Goal: Transaction & Acquisition: Purchase product/service

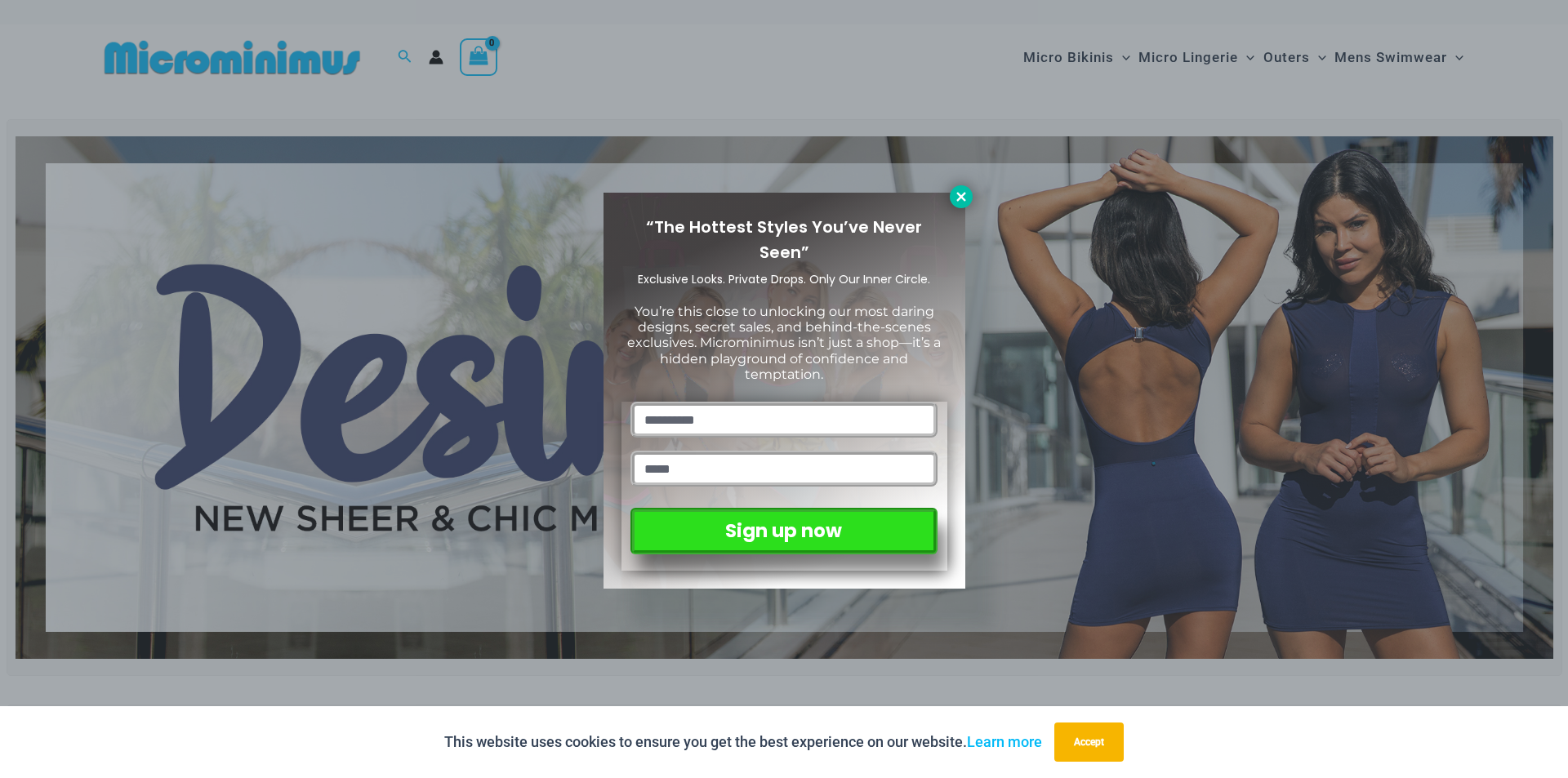
click at [968, 196] on icon at bounding box center [961, 196] width 15 height 15
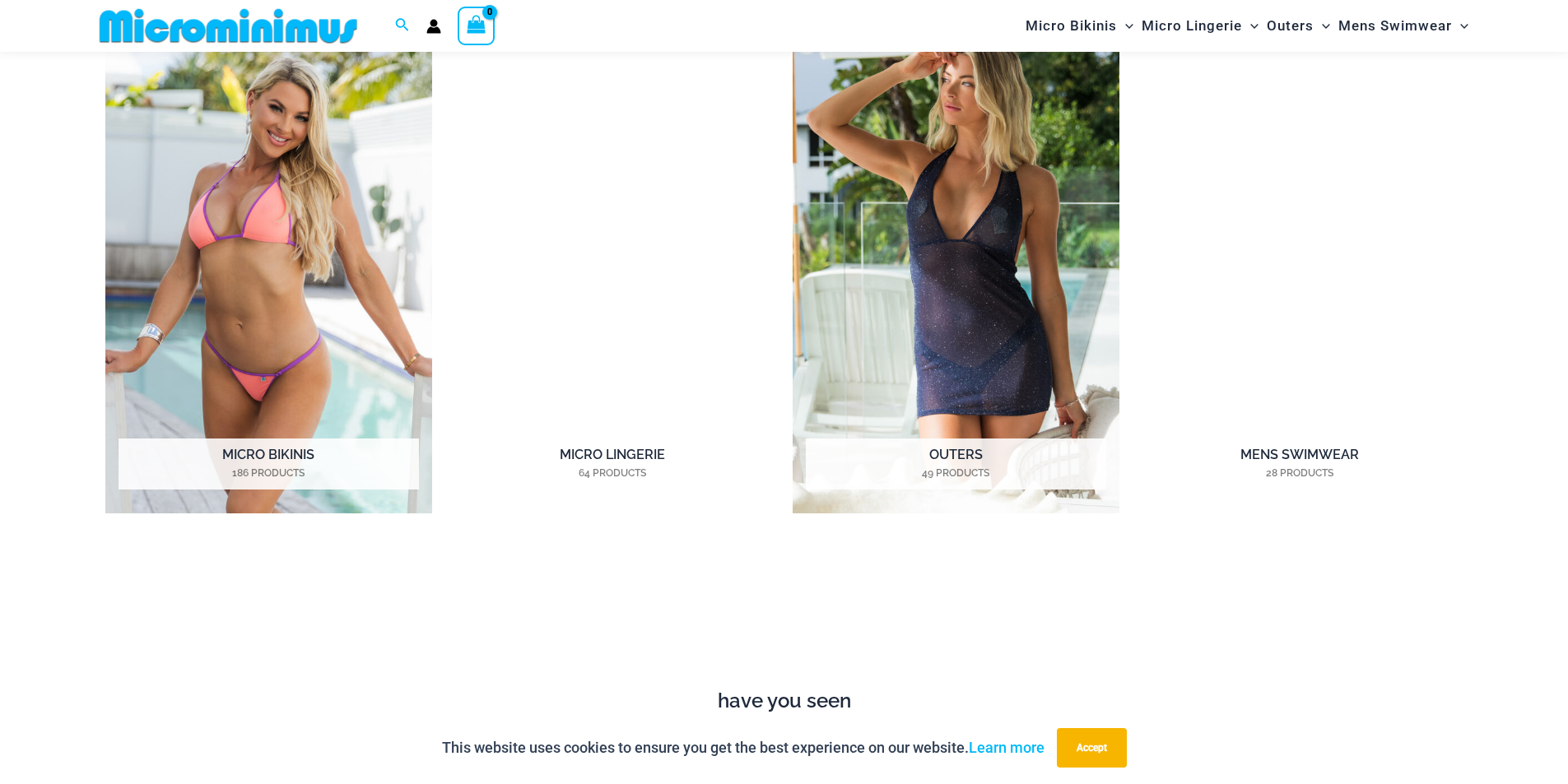
scroll to position [1551, 0]
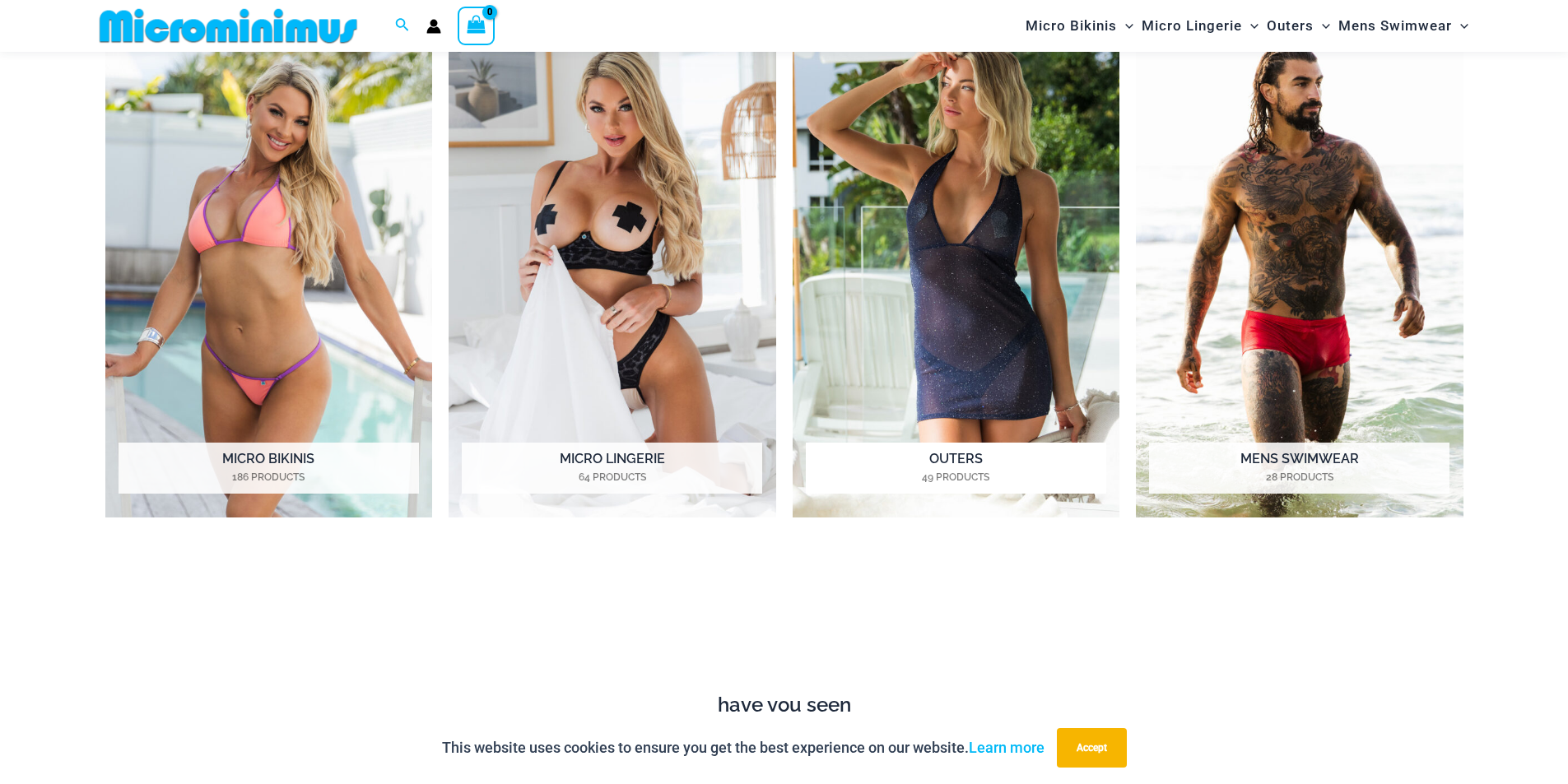
click at [938, 233] on img "Visit product category Outers" at bounding box center [957, 267] width 328 height 503
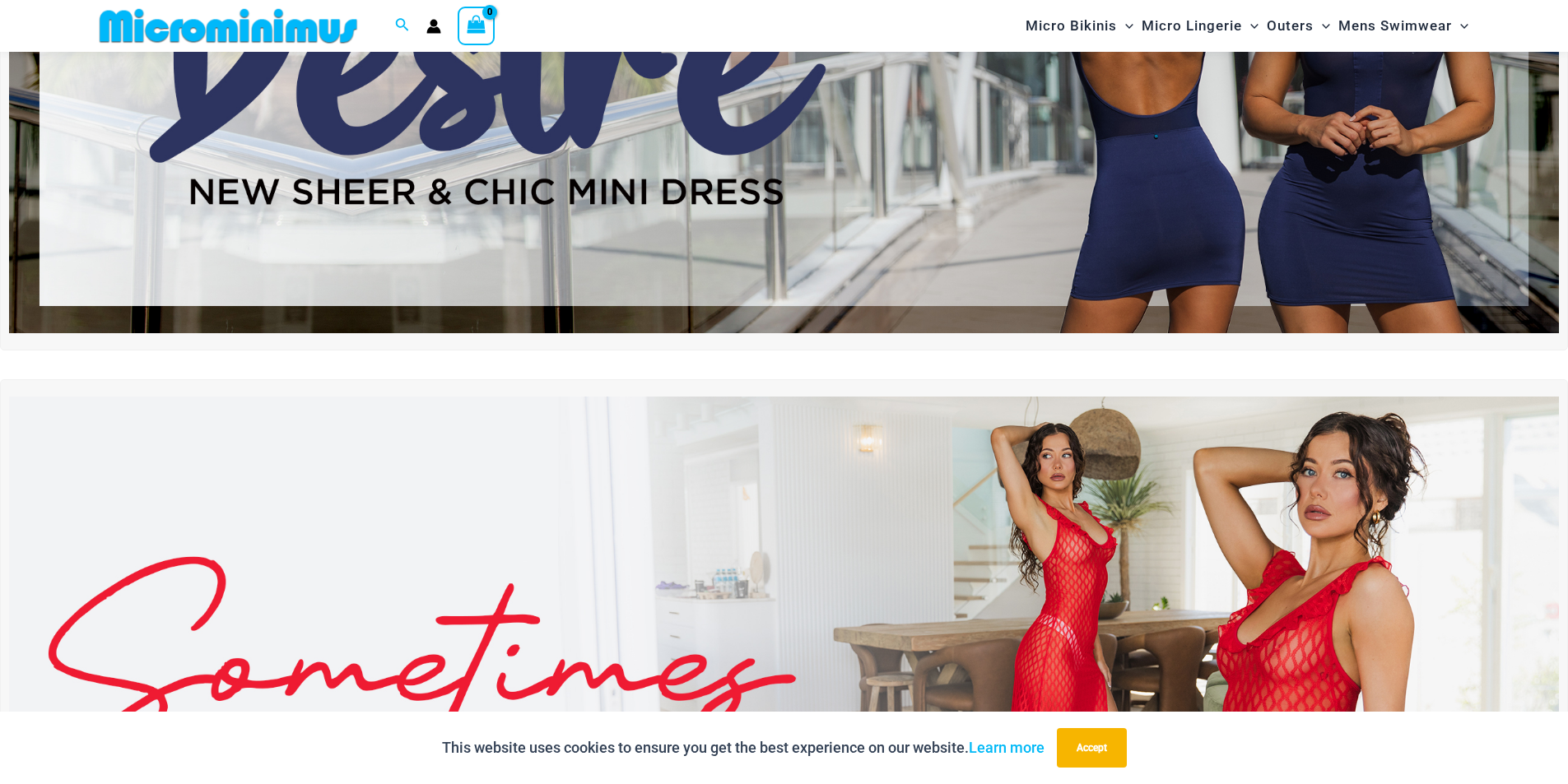
scroll to position [0, 0]
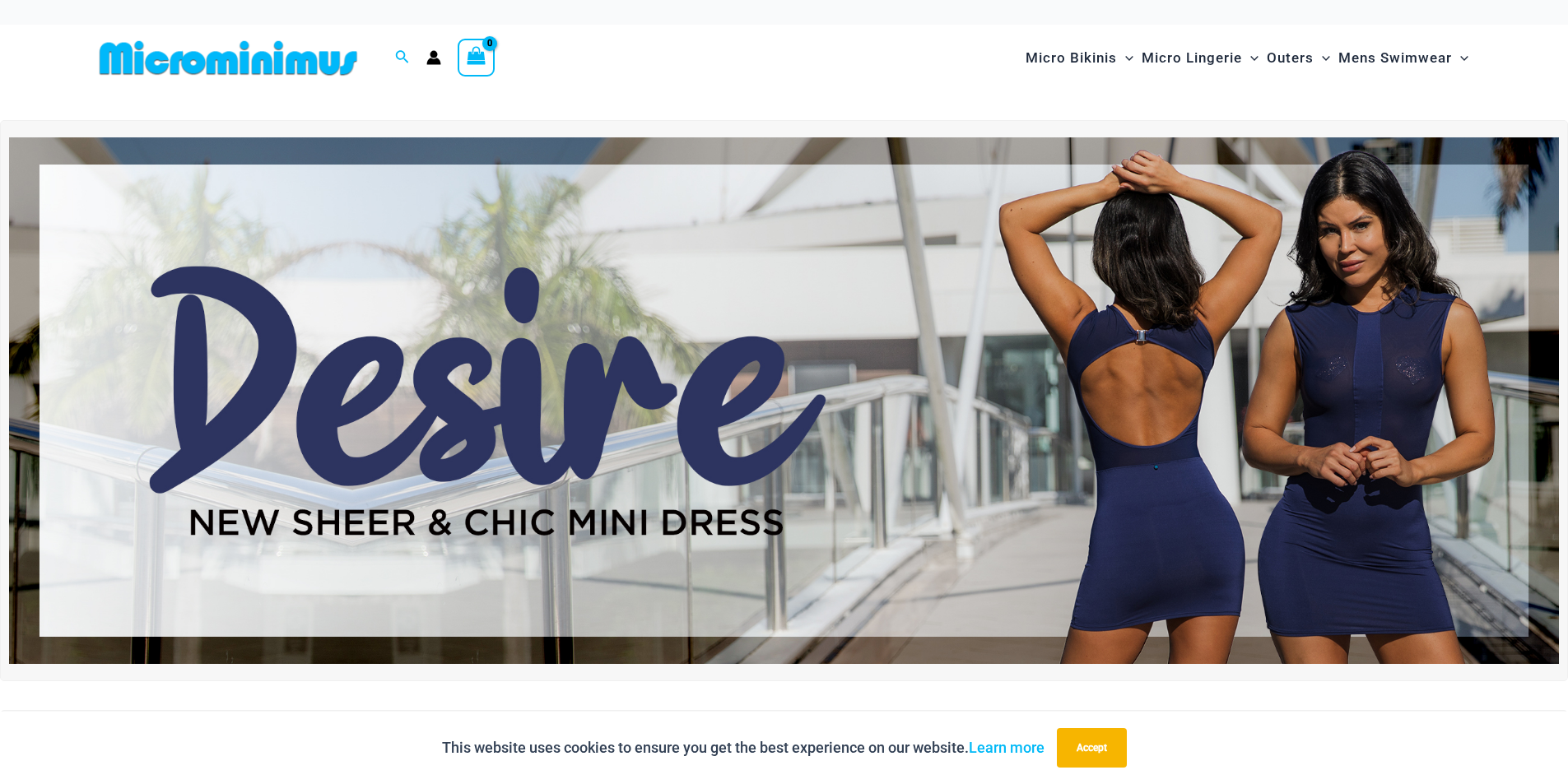
click at [1040, 267] on img at bounding box center [784, 400] width 1551 height 526
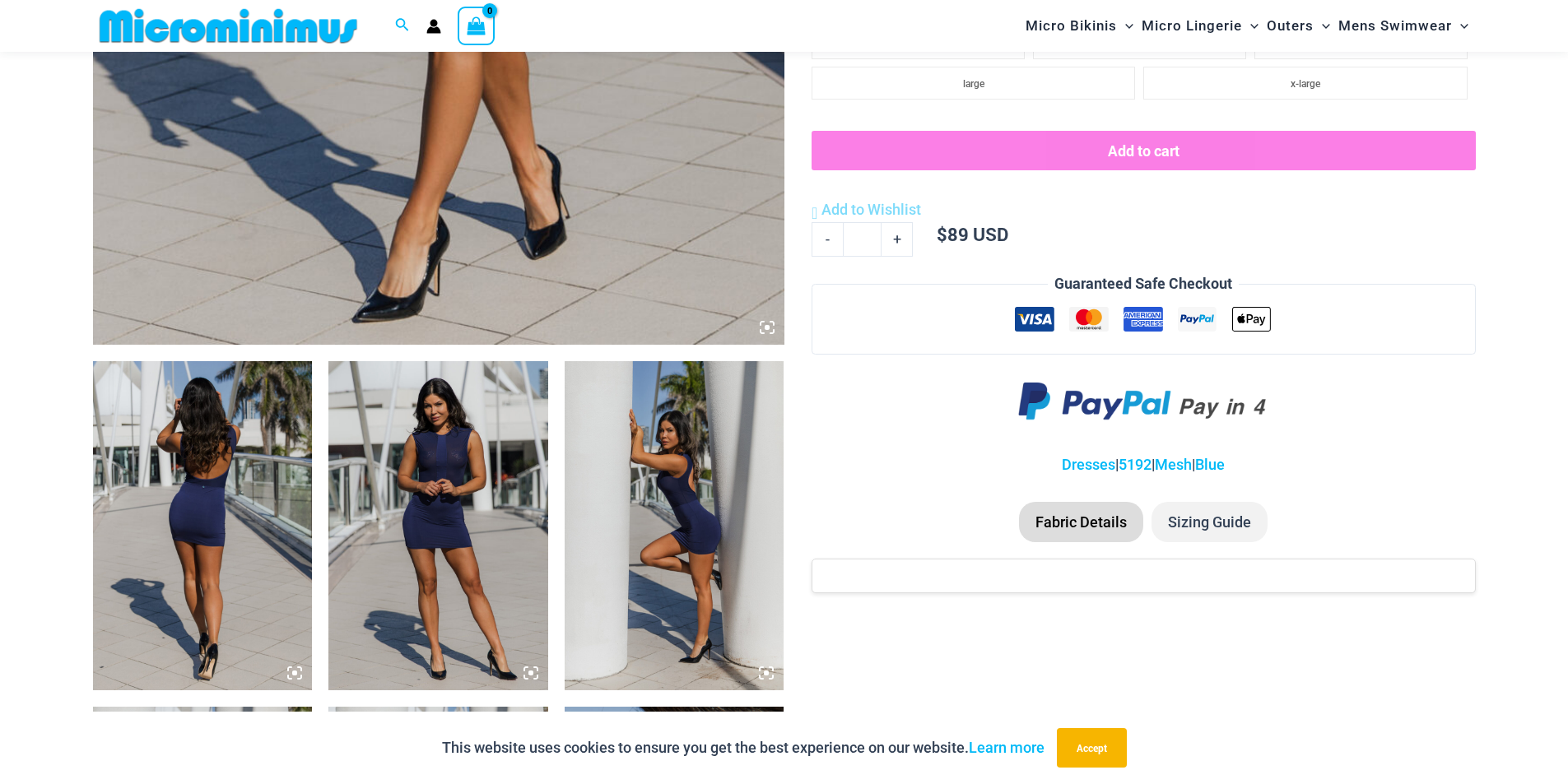
scroll to position [972, 0]
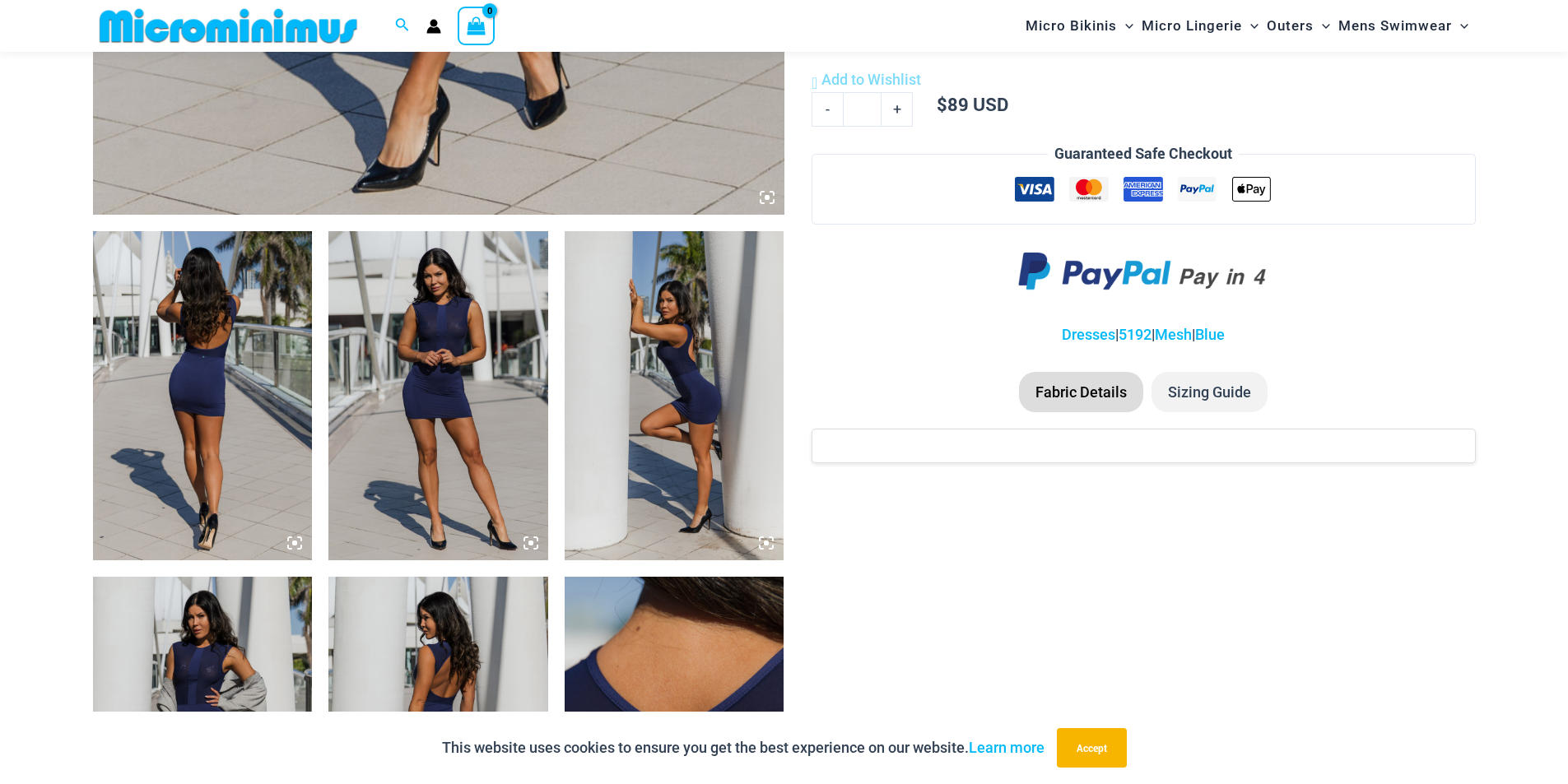
click at [234, 340] on img at bounding box center [203, 396] width 220 height 329
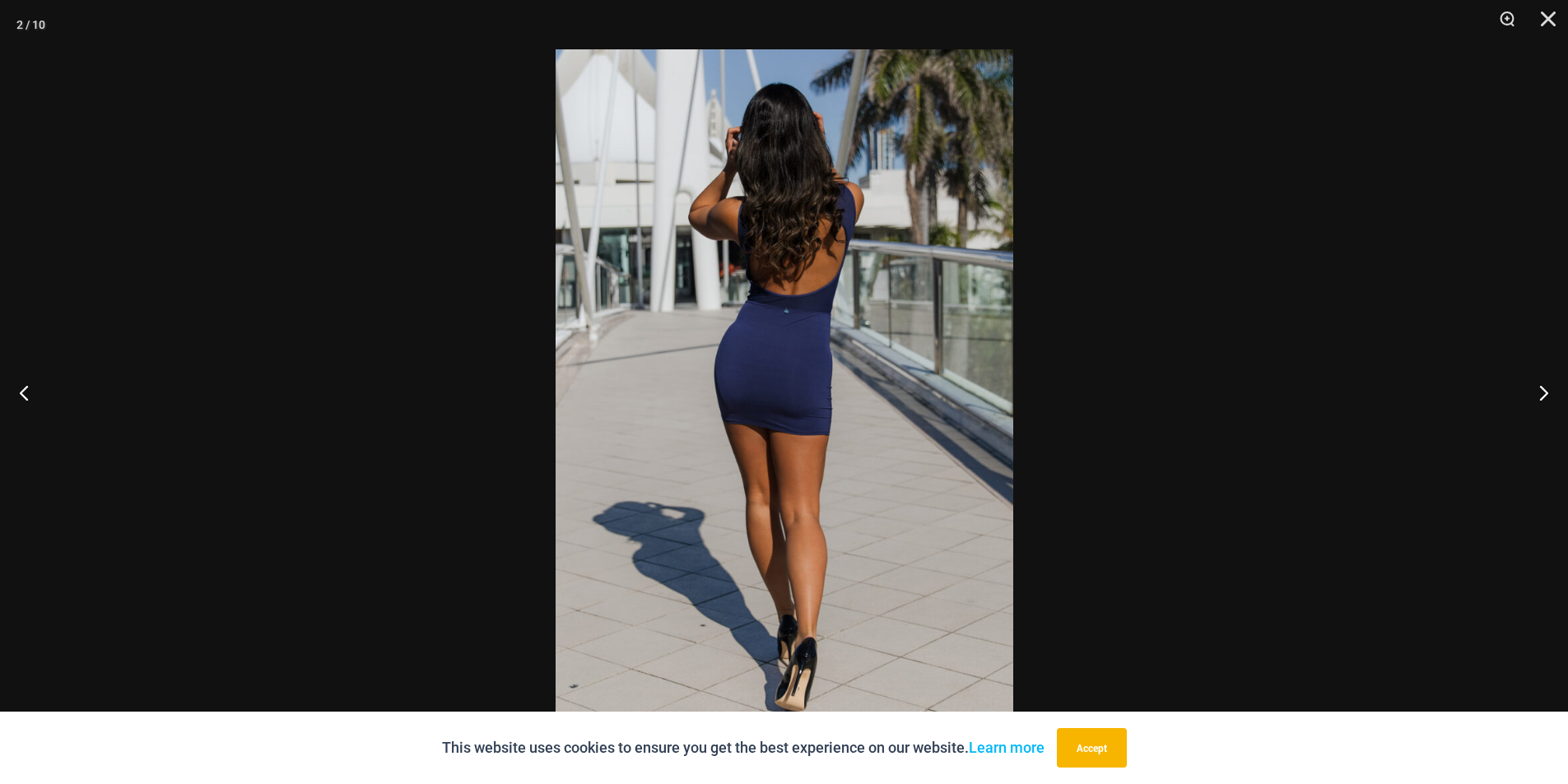
click at [822, 411] on img at bounding box center [784, 392] width 458 height 685
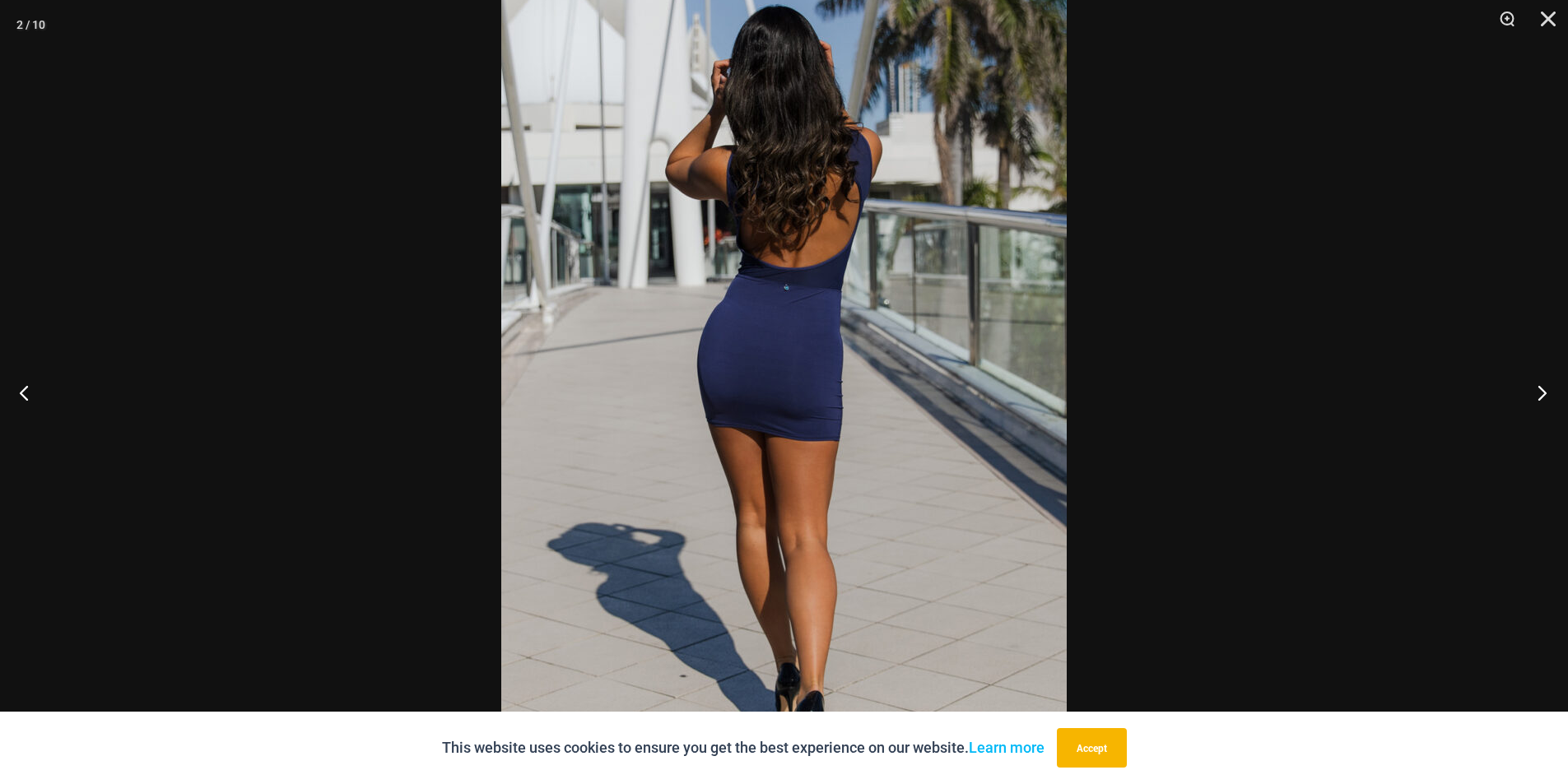
click at [1542, 394] on button "Next" at bounding box center [1537, 392] width 61 height 82
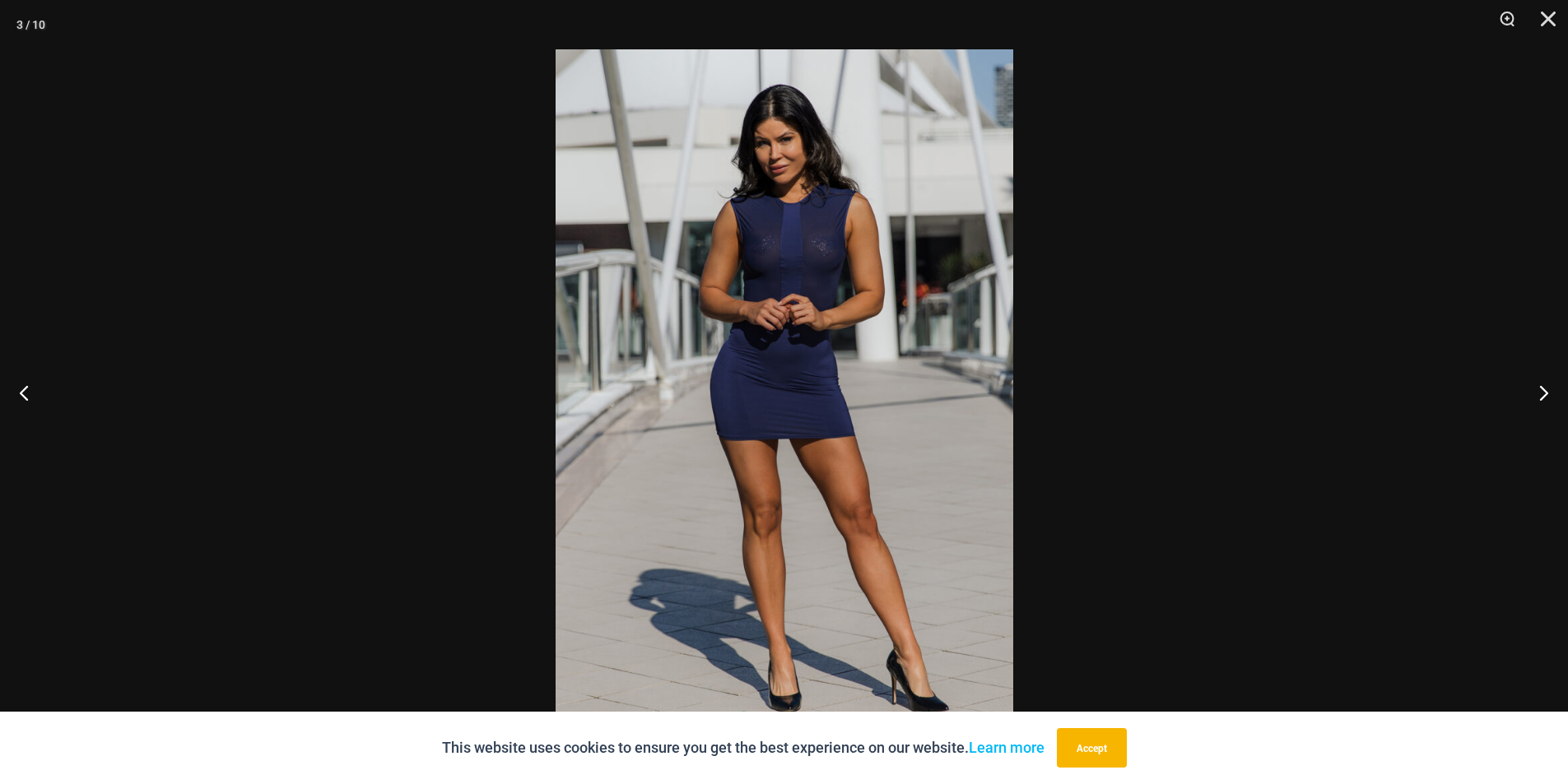
click at [768, 257] on img at bounding box center [784, 392] width 458 height 685
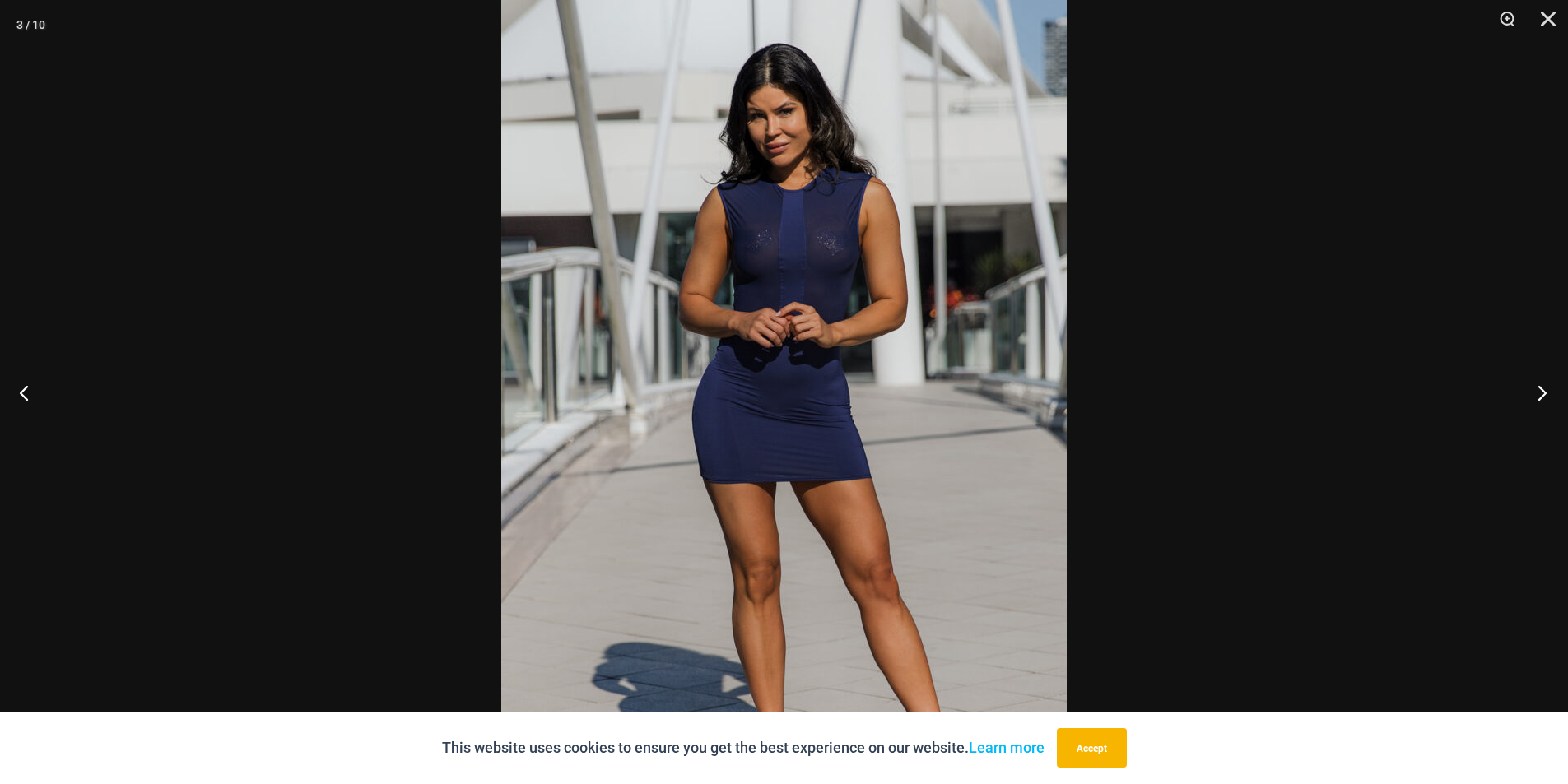
click at [1538, 387] on button "Next" at bounding box center [1537, 392] width 61 height 82
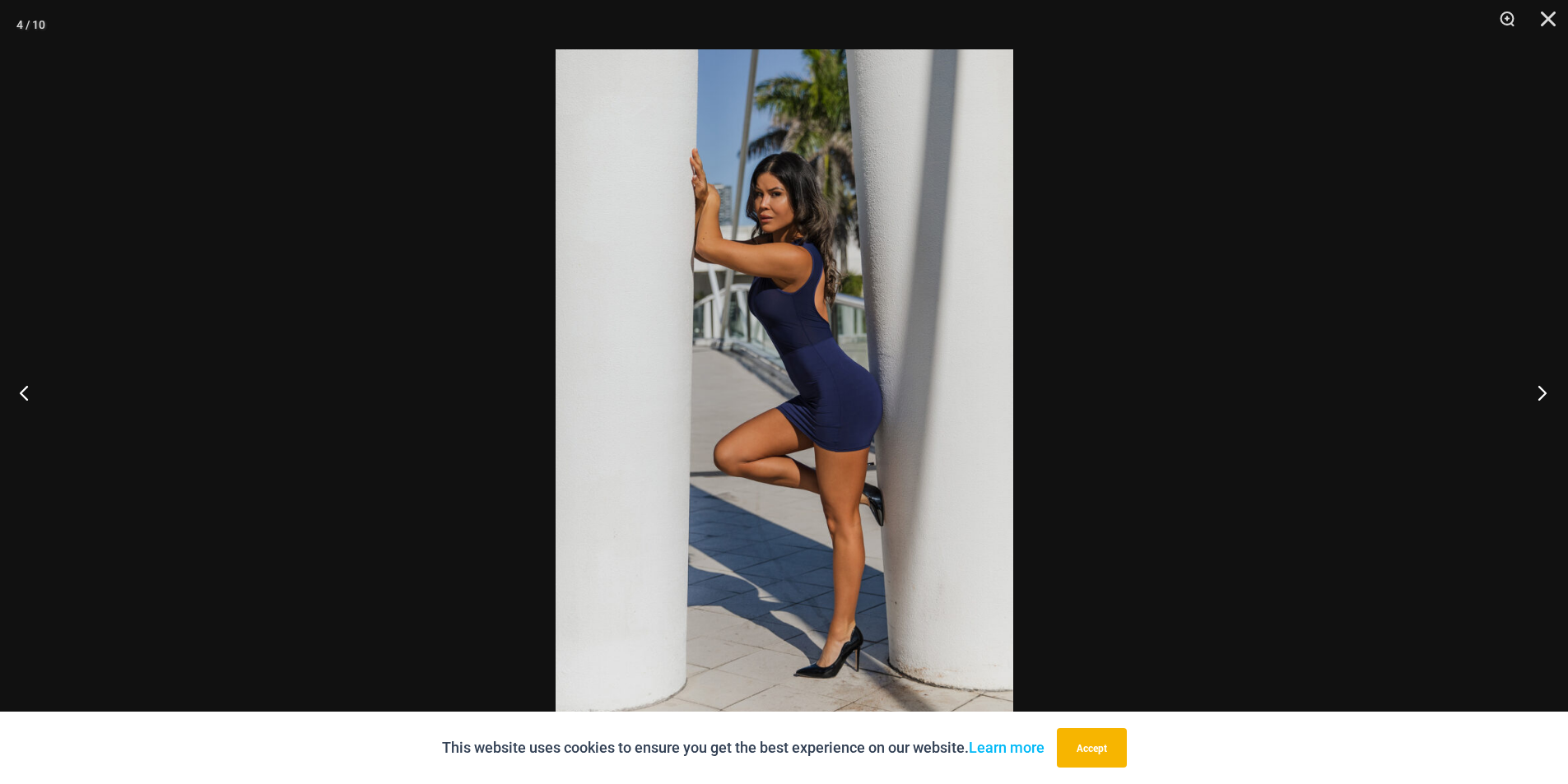
click at [1540, 386] on button "Next" at bounding box center [1537, 392] width 61 height 82
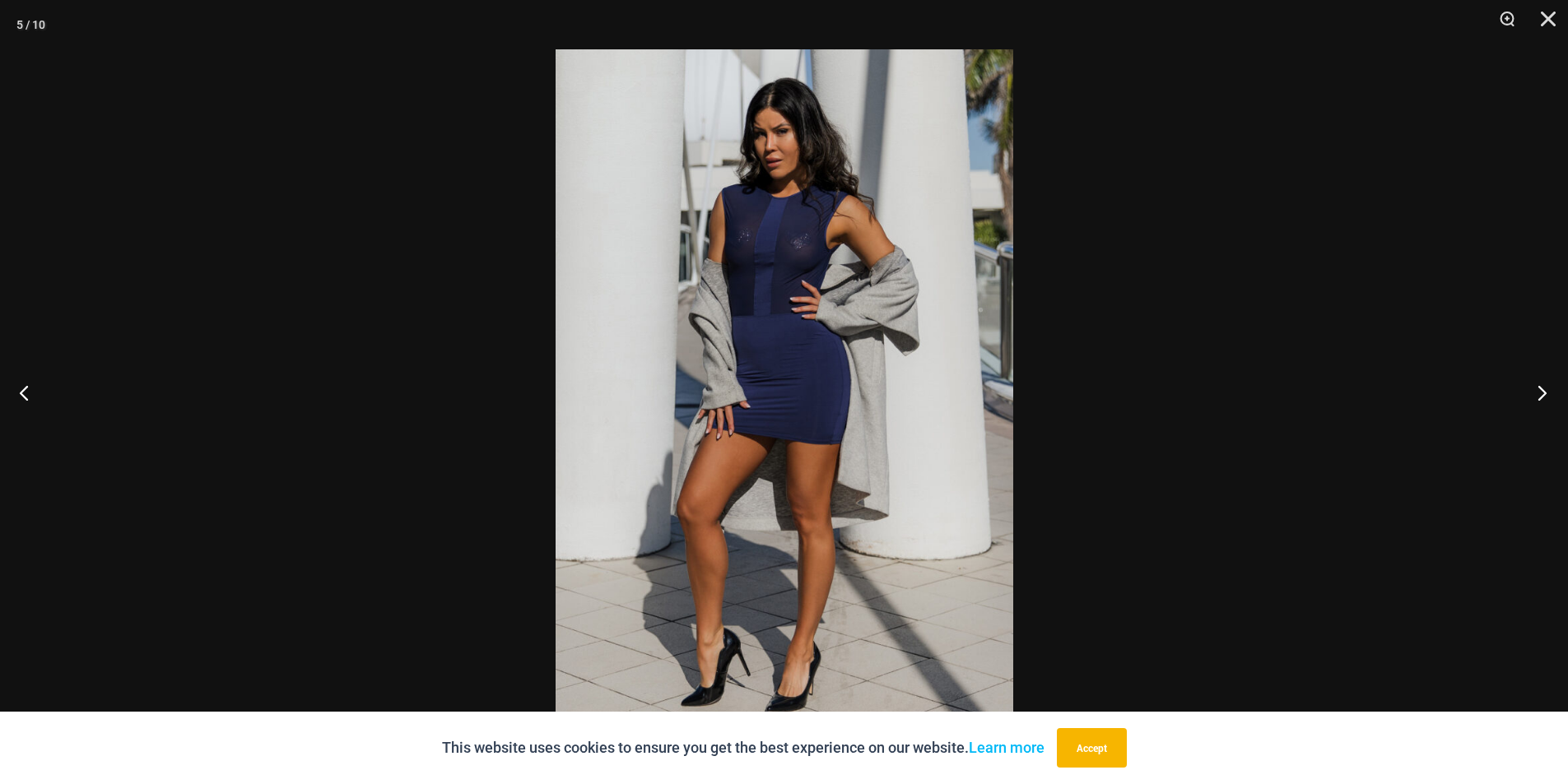
click at [1540, 386] on button "Next" at bounding box center [1537, 392] width 61 height 82
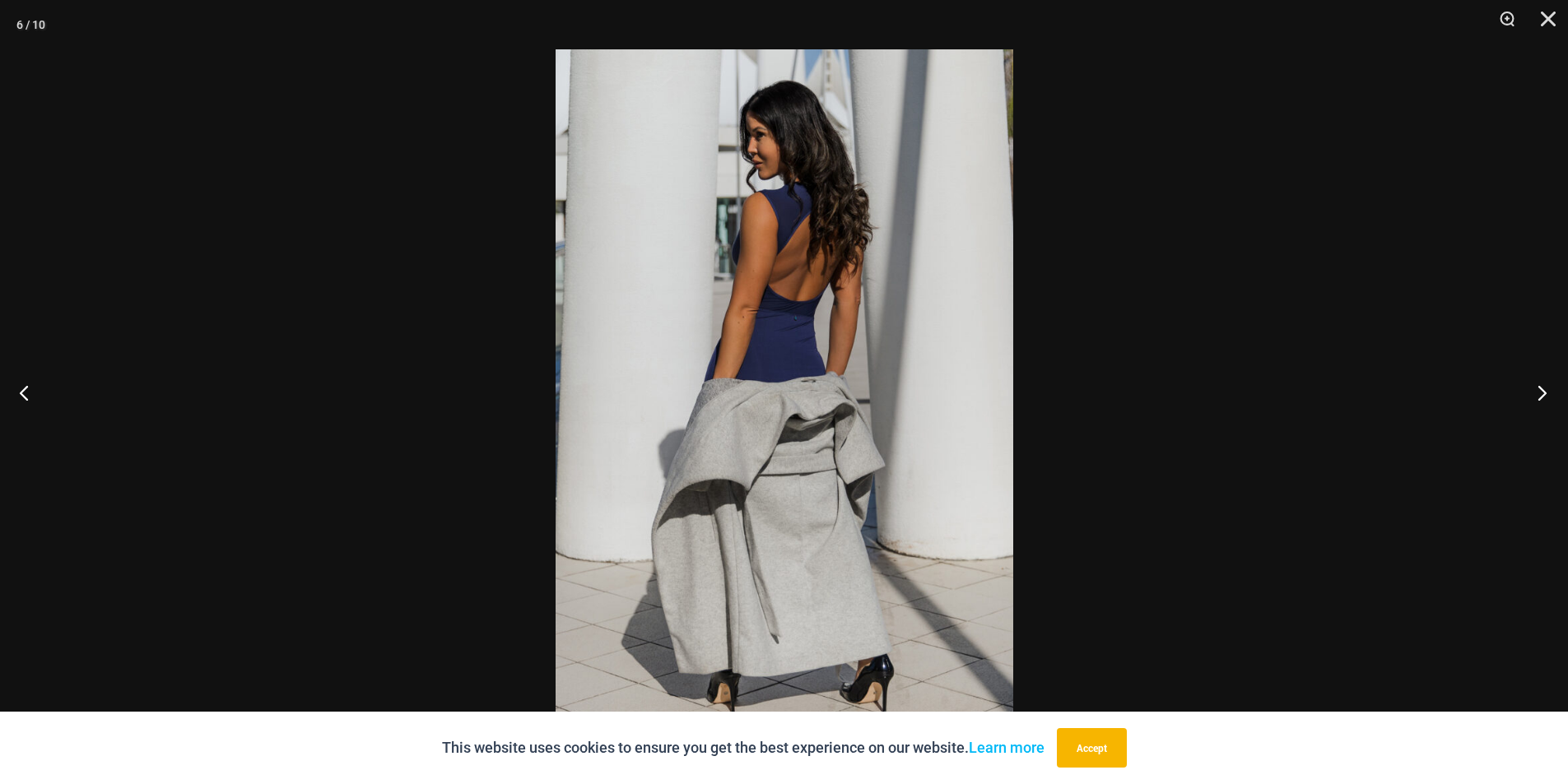
click at [1540, 386] on button "Next" at bounding box center [1537, 392] width 61 height 82
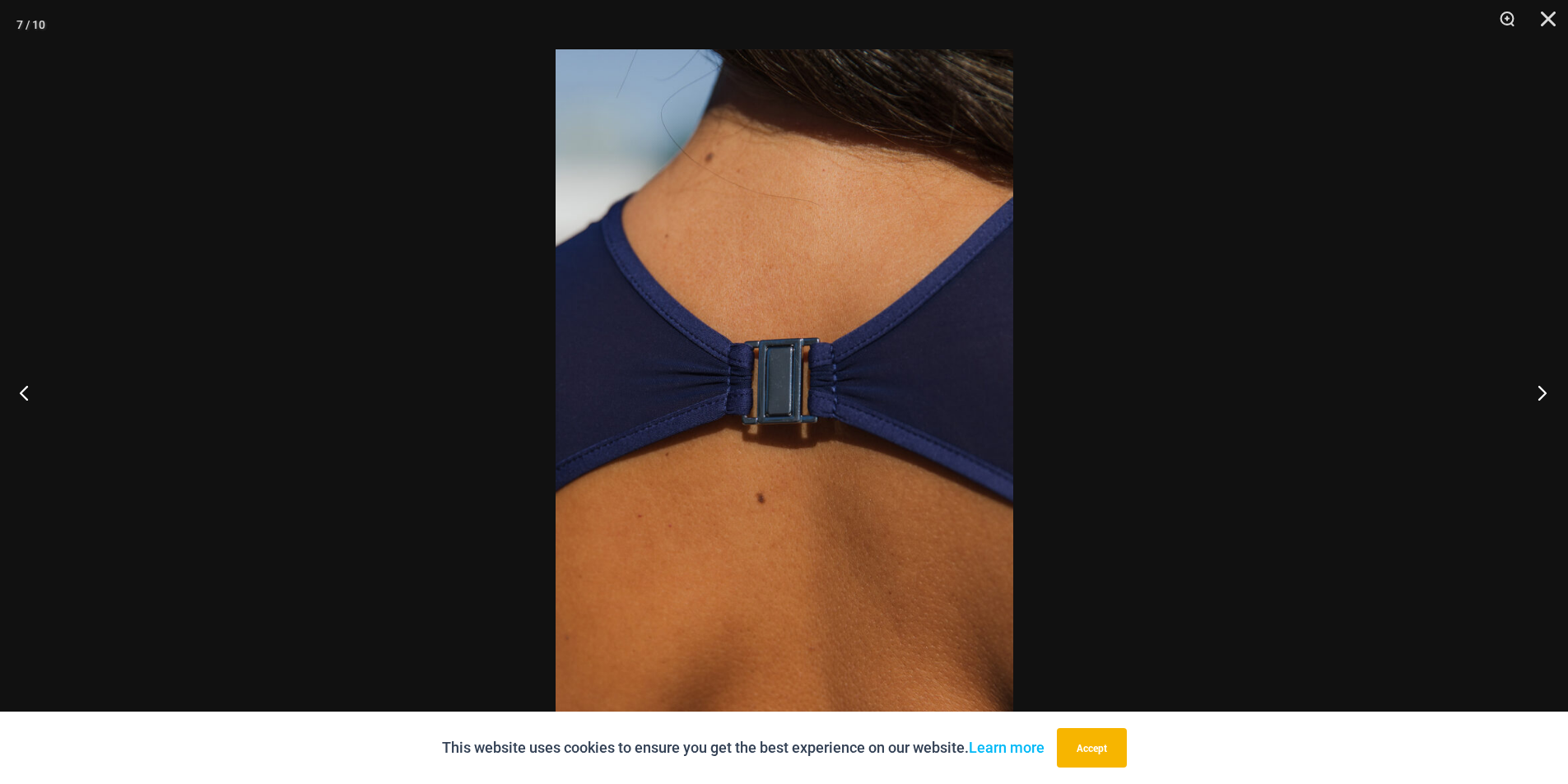
click at [1540, 386] on button "Next" at bounding box center [1537, 392] width 61 height 82
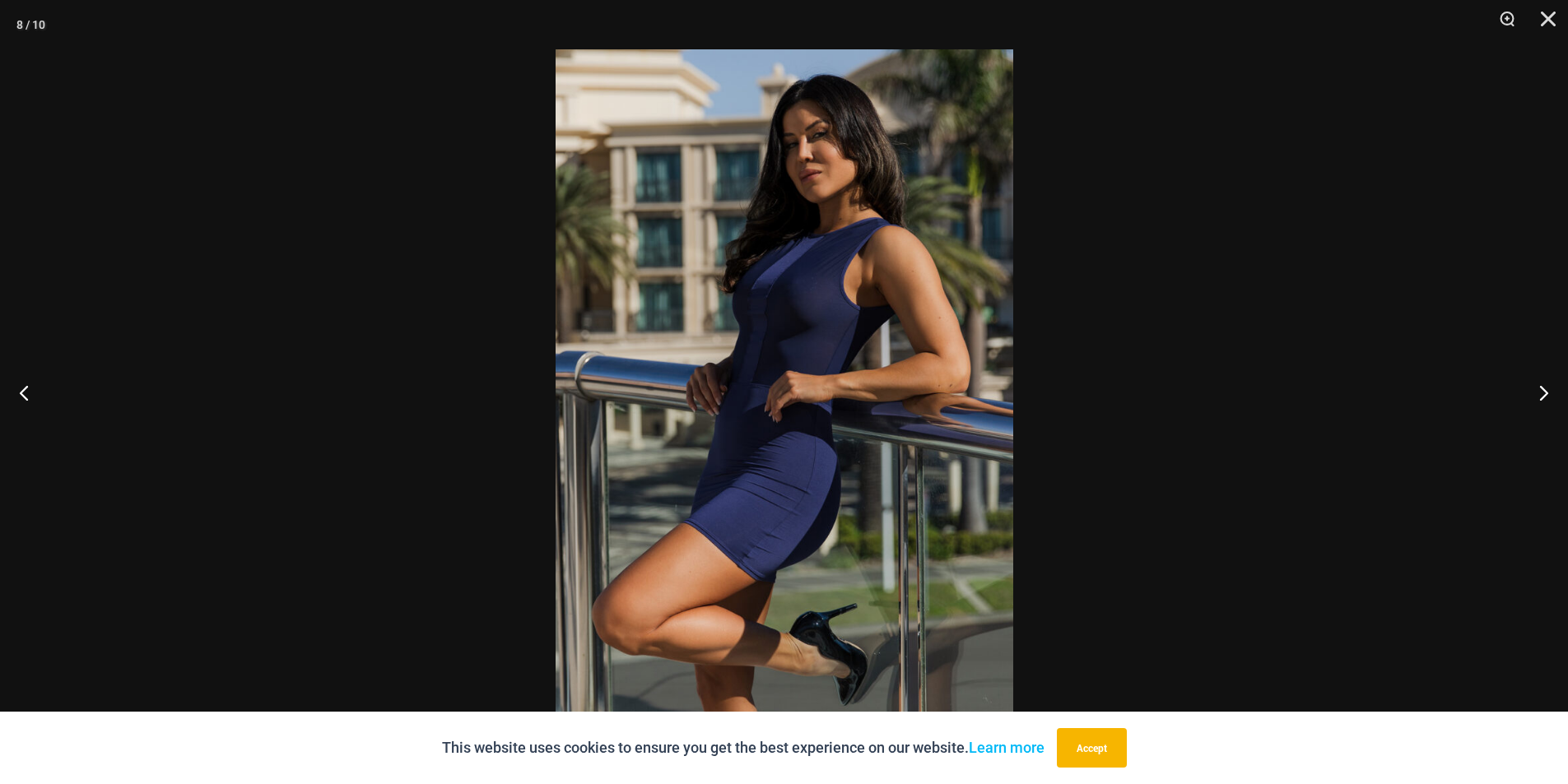
click at [865, 252] on img at bounding box center [784, 392] width 458 height 685
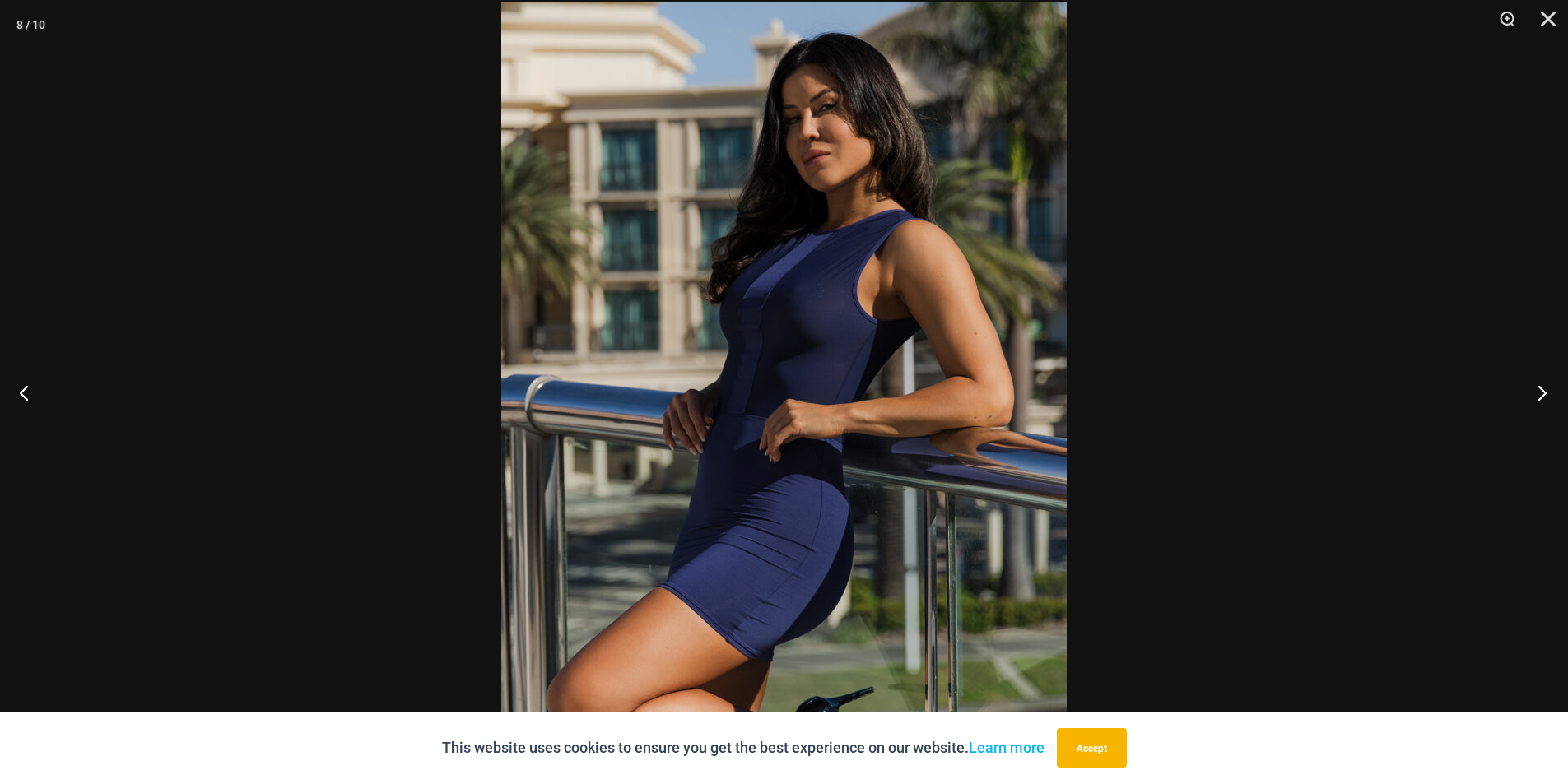
click at [1549, 387] on button "Next" at bounding box center [1537, 392] width 61 height 82
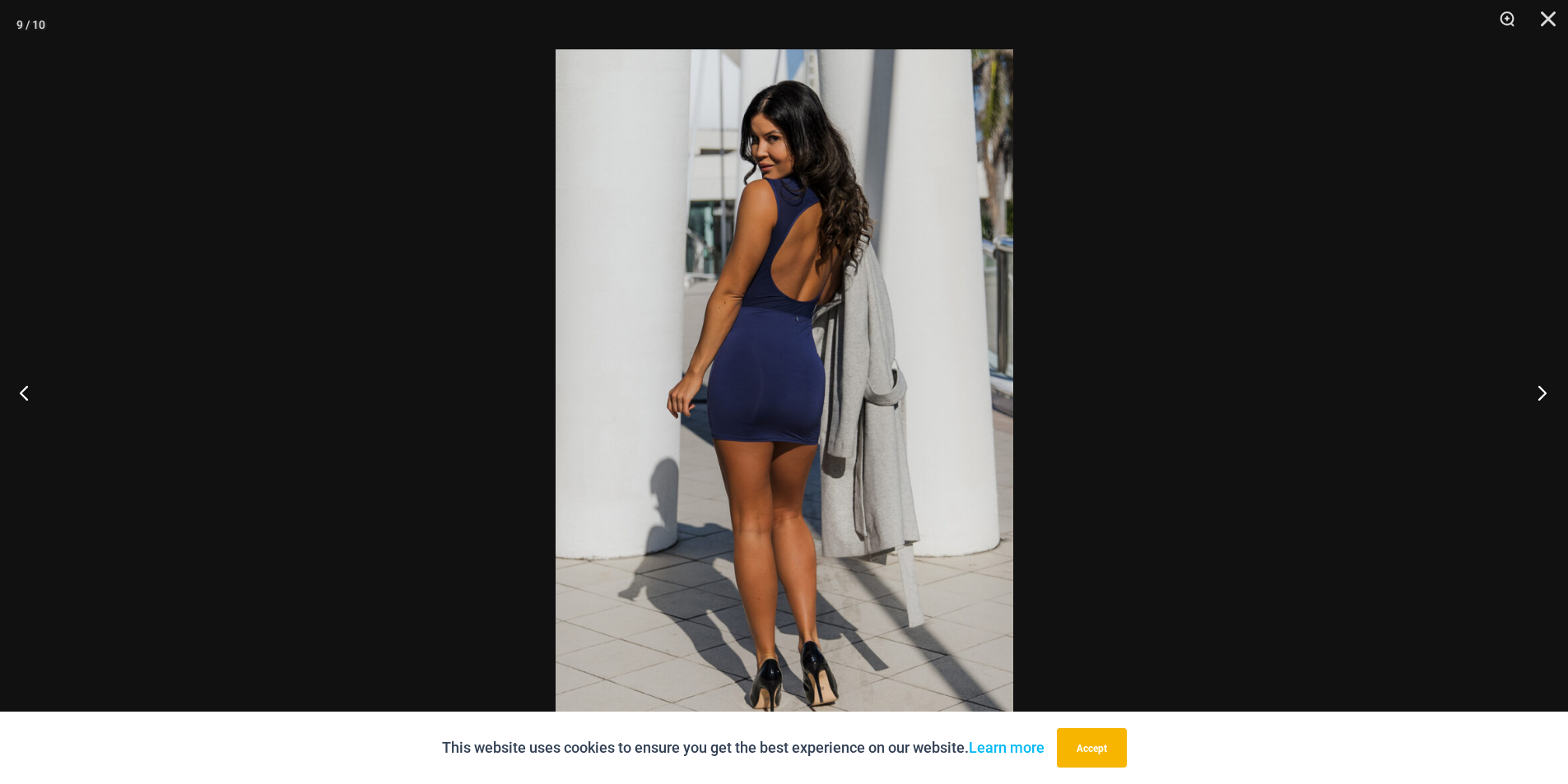
click at [1549, 387] on button "Next" at bounding box center [1537, 392] width 61 height 82
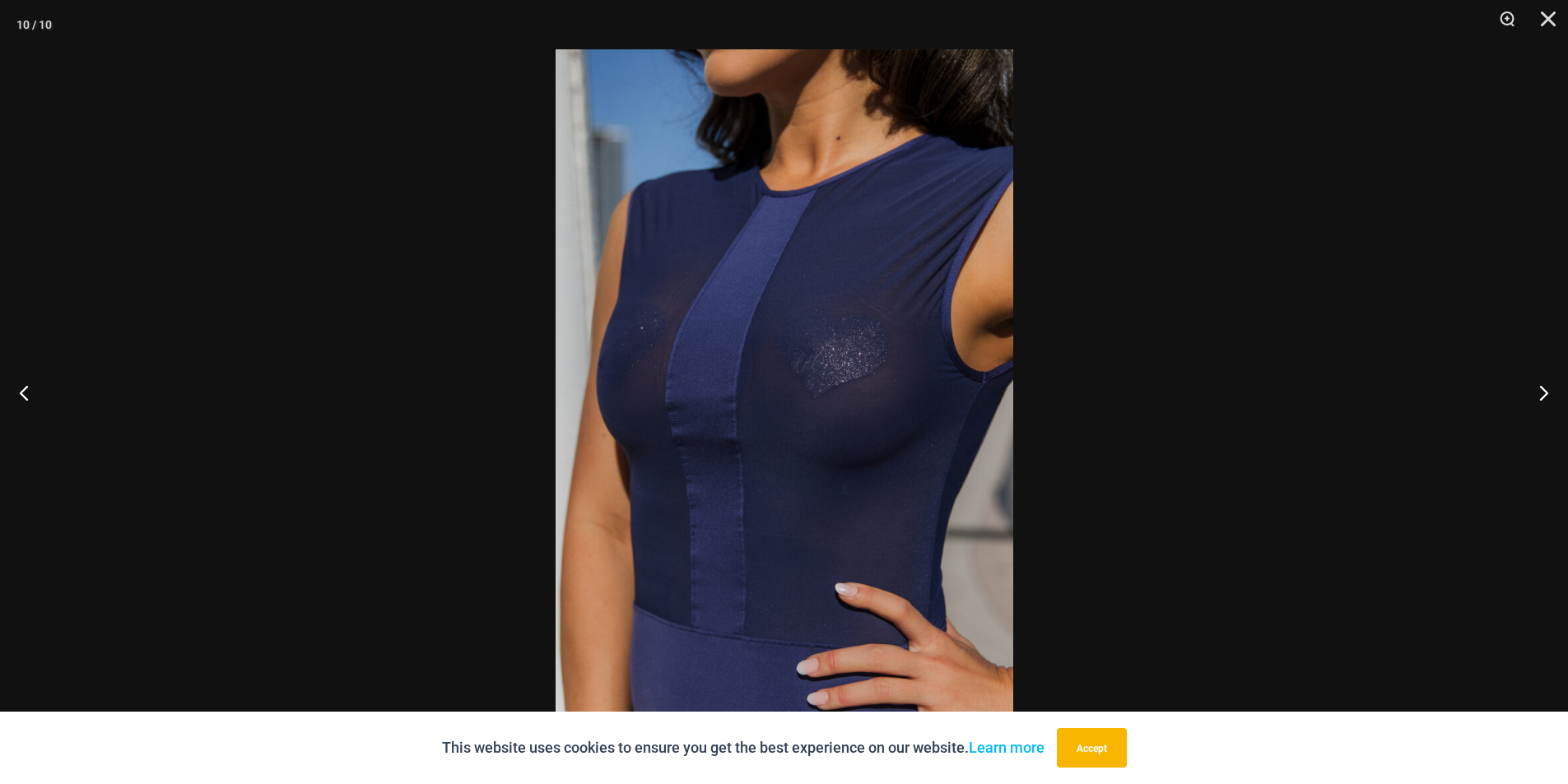
click at [652, 255] on img at bounding box center [784, 392] width 458 height 685
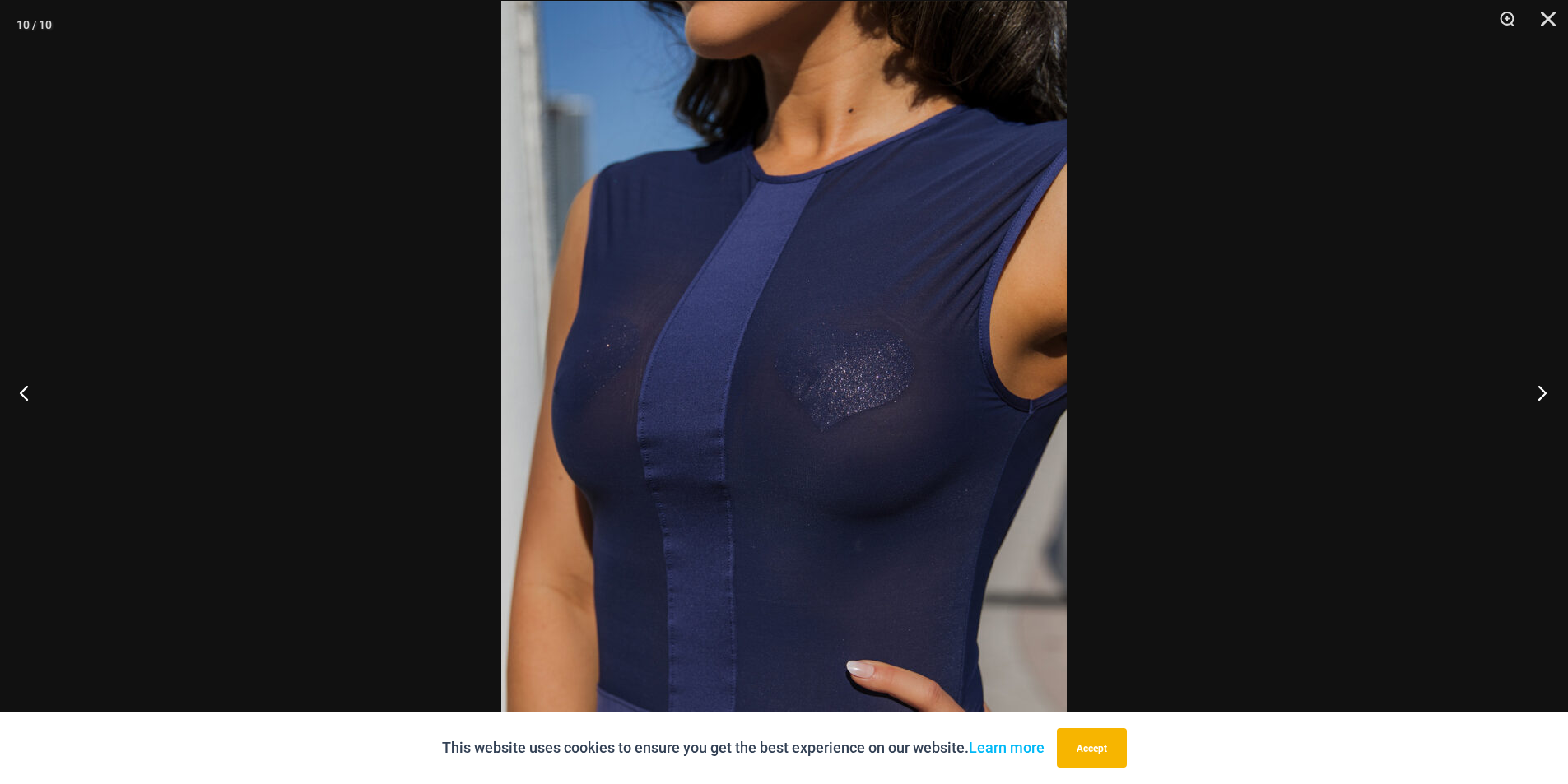
click at [1545, 392] on button "Next" at bounding box center [1537, 392] width 61 height 82
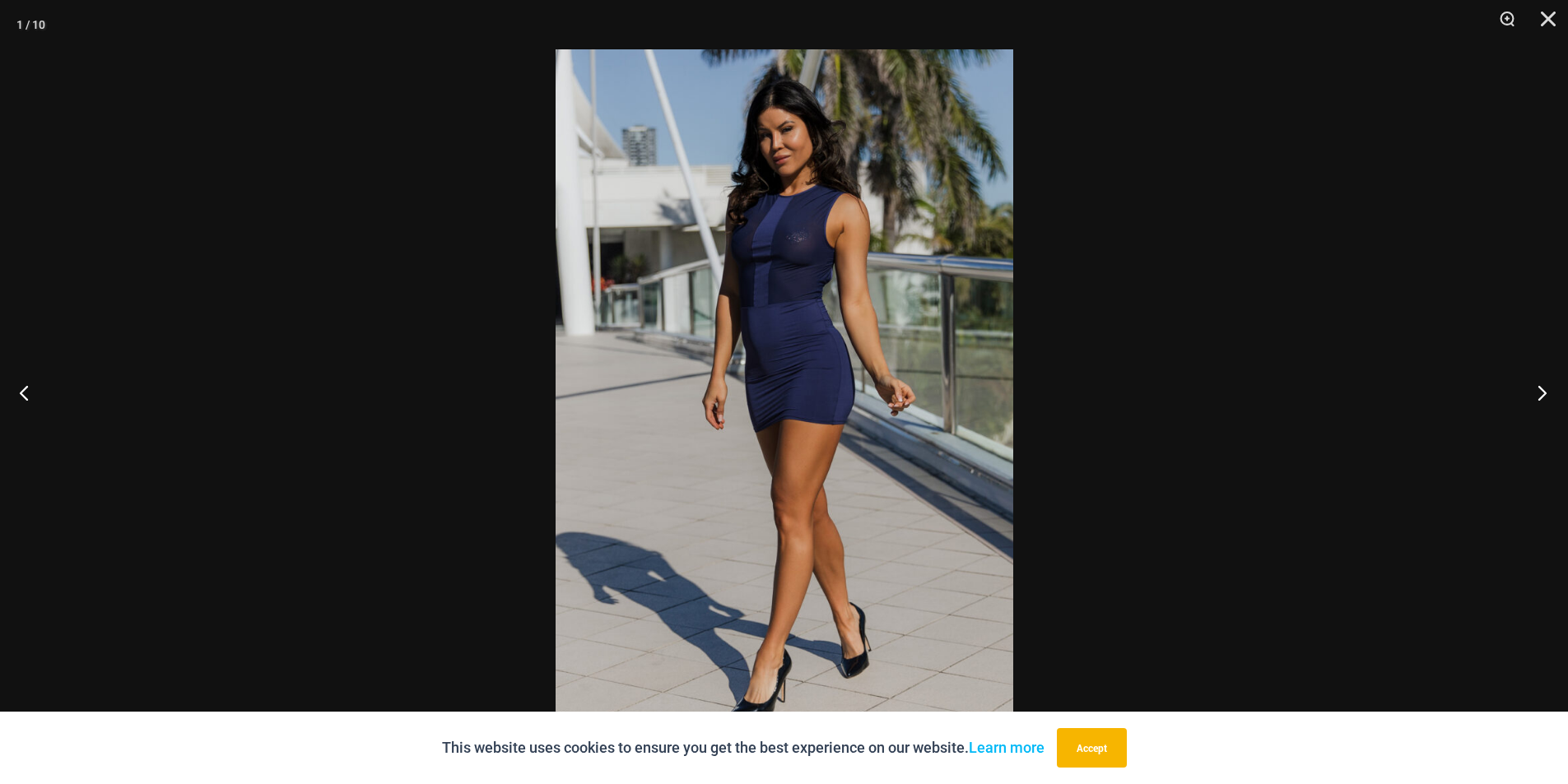
click at [1552, 387] on button "Next" at bounding box center [1537, 392] width 61 height 82
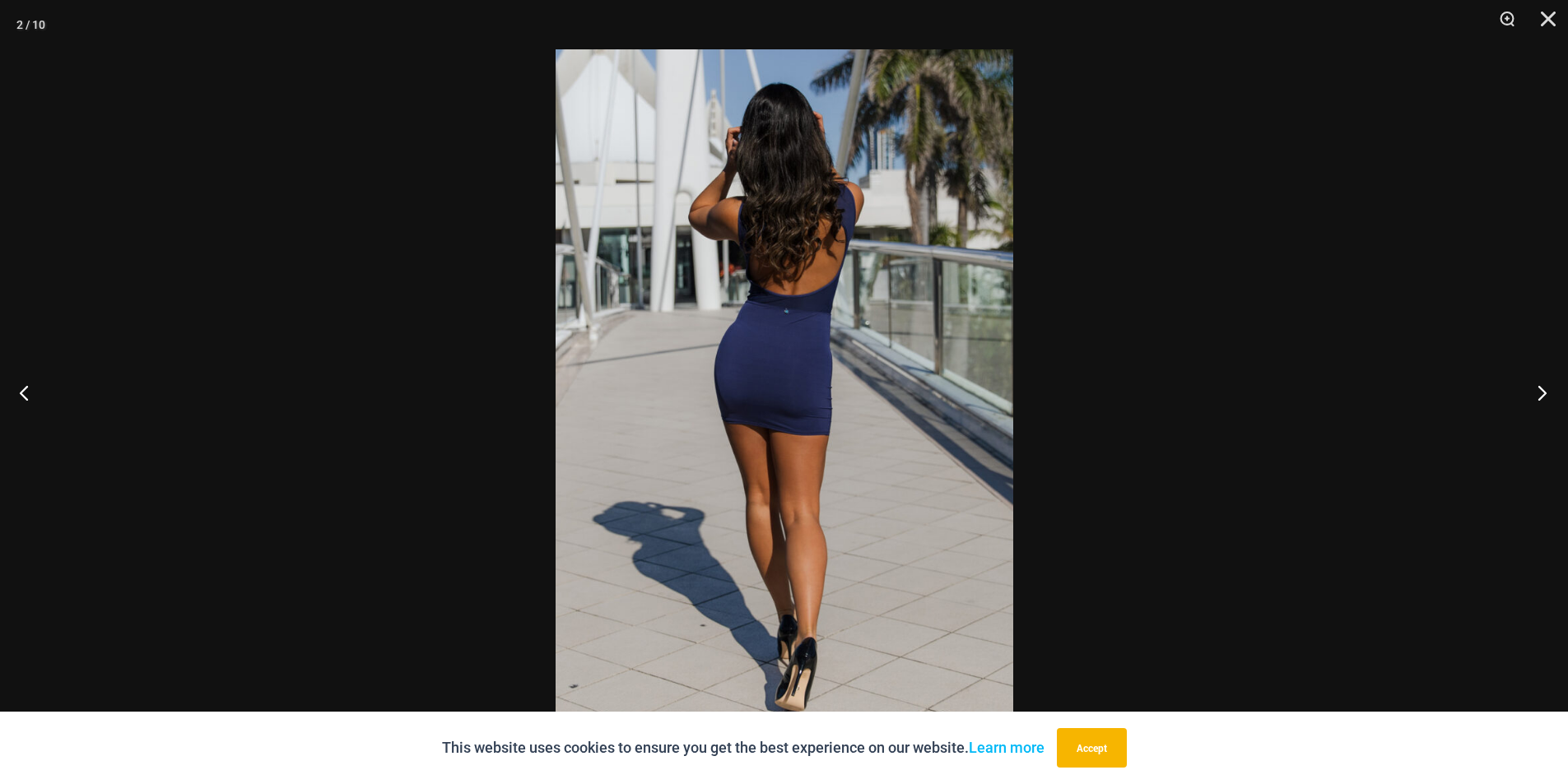
click at [1552, 387] on button "Next" at bounding box center [1537, 392] width 61 height 82
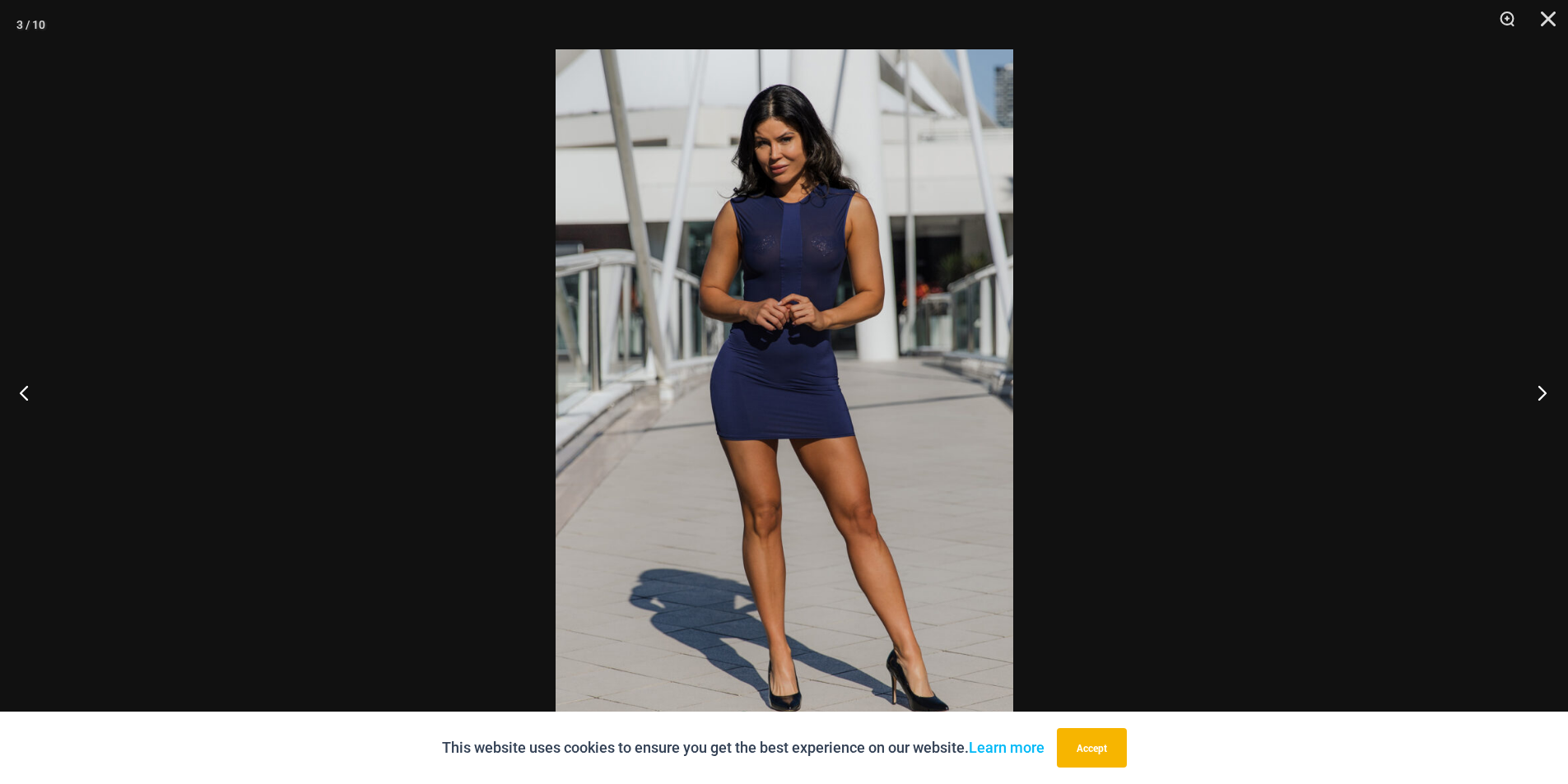
click at [1552, 387] on button "Next" at bounding box center [1537, 392] width 61 height 82
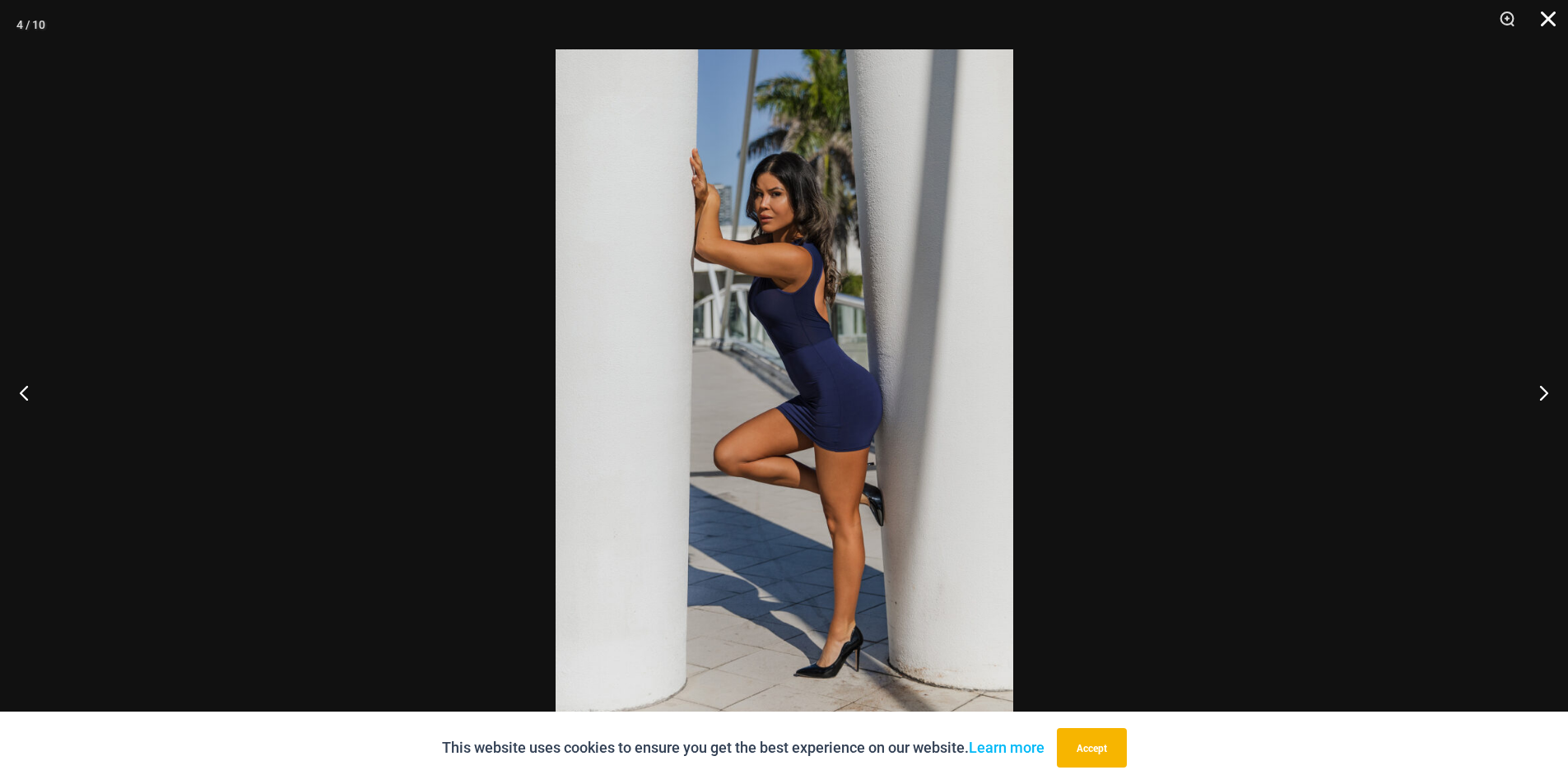
click at [1548, 14] on button "Close" at bounding box center [1543, 24] width 42 height 49
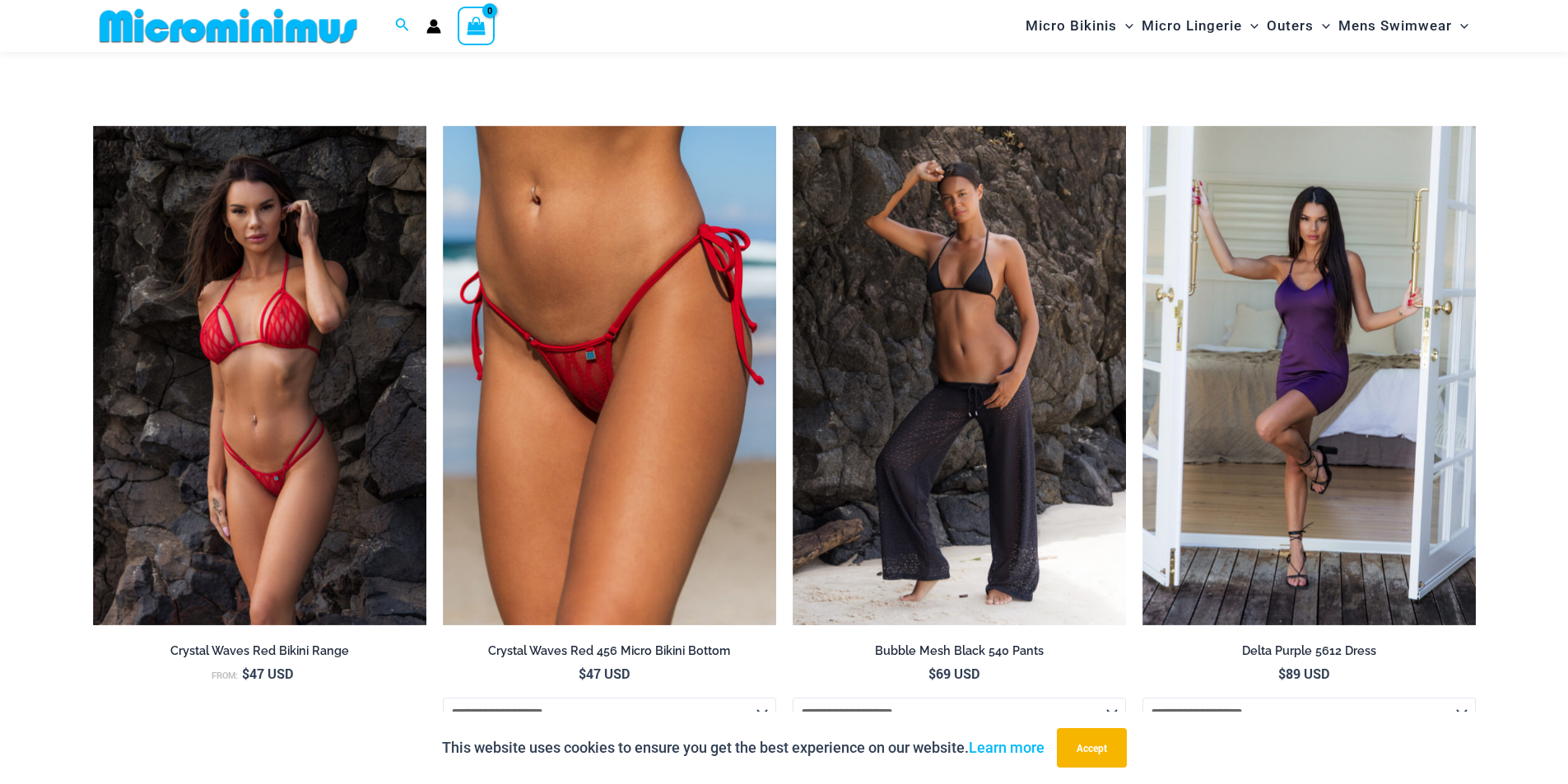
scroll to position [4510, 0]
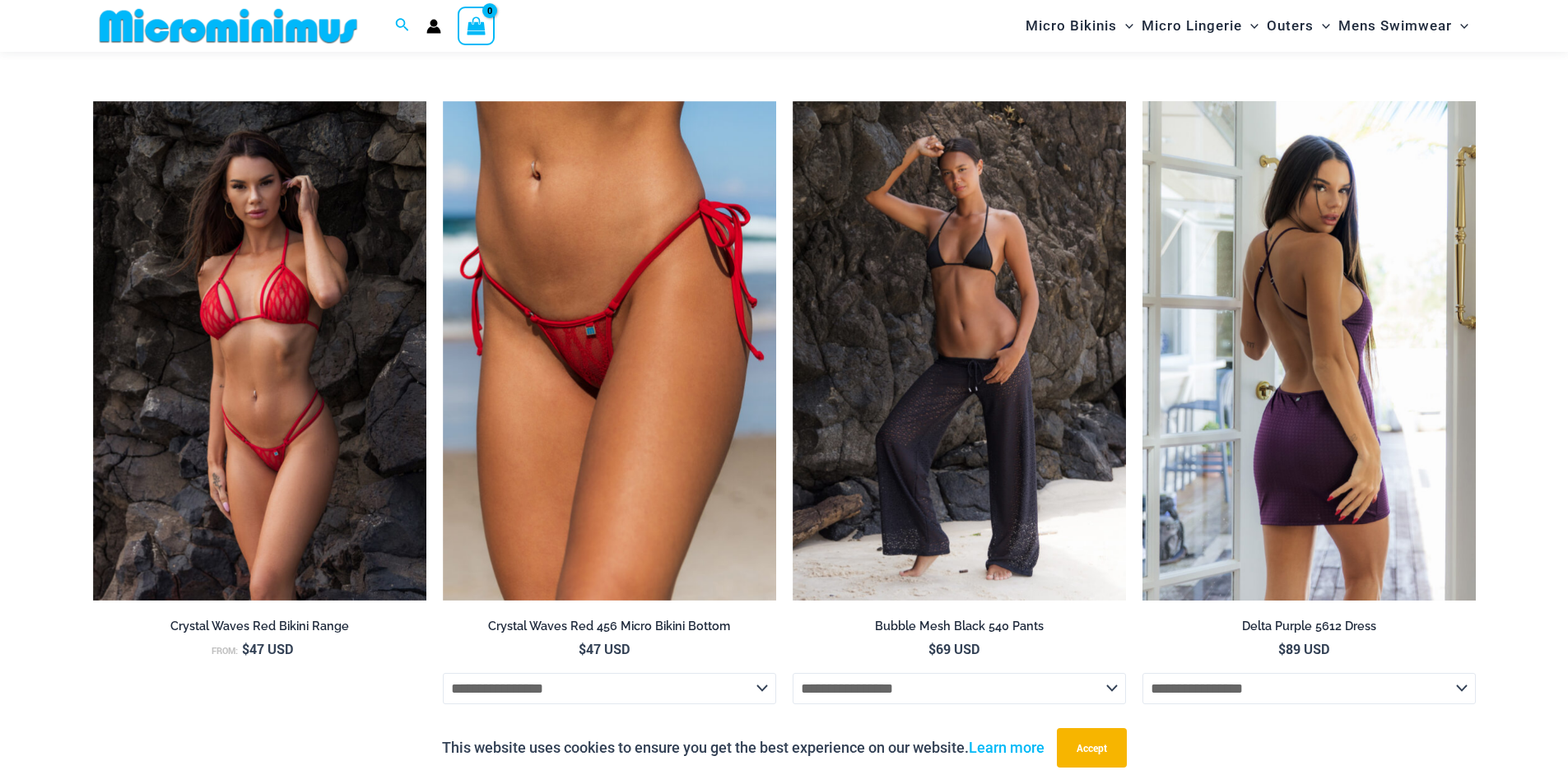
click at [1194, 386] on img at bounding box center [1309, 351] width 334 height 500
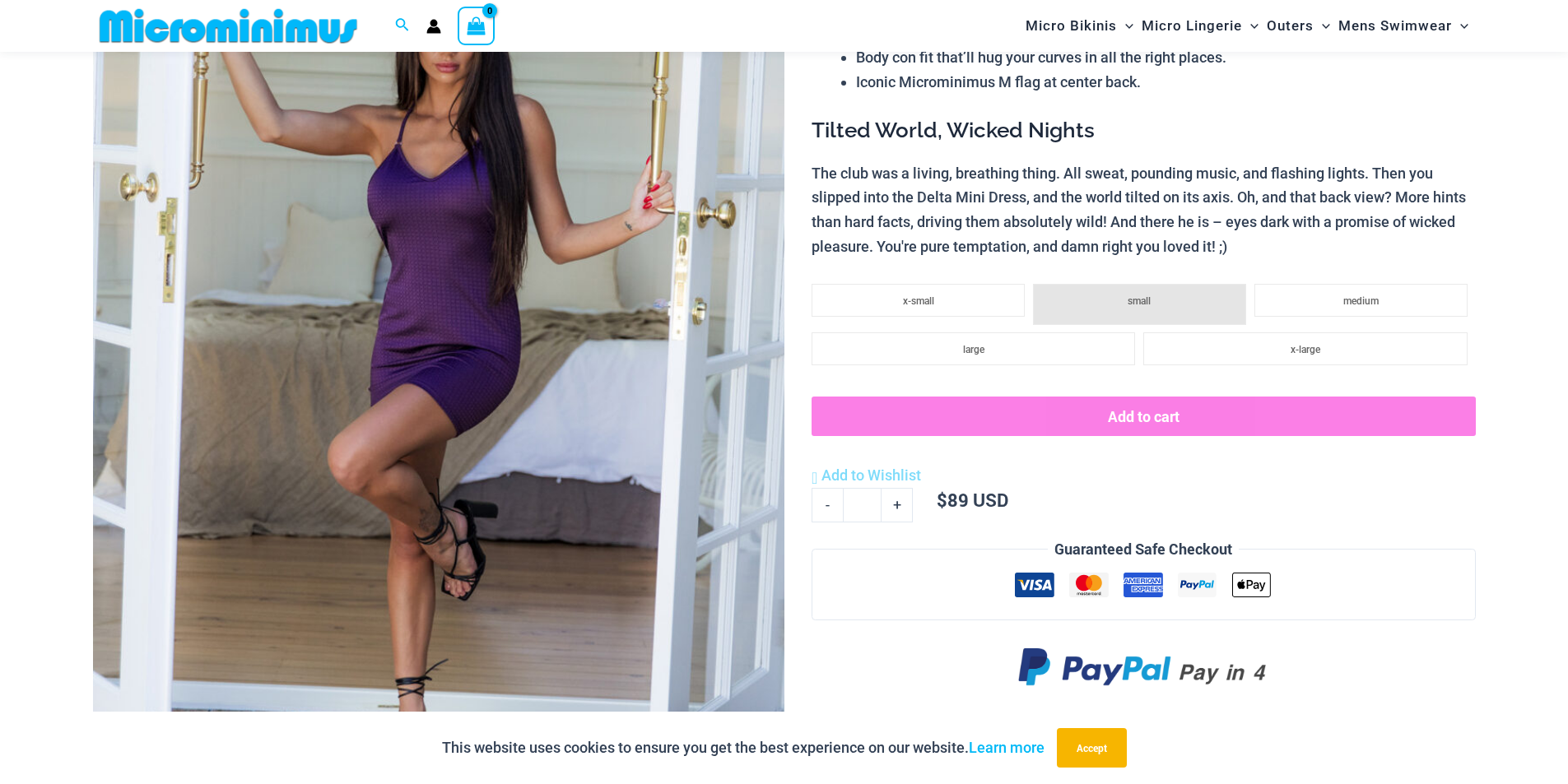
scroll to position [807, 0]
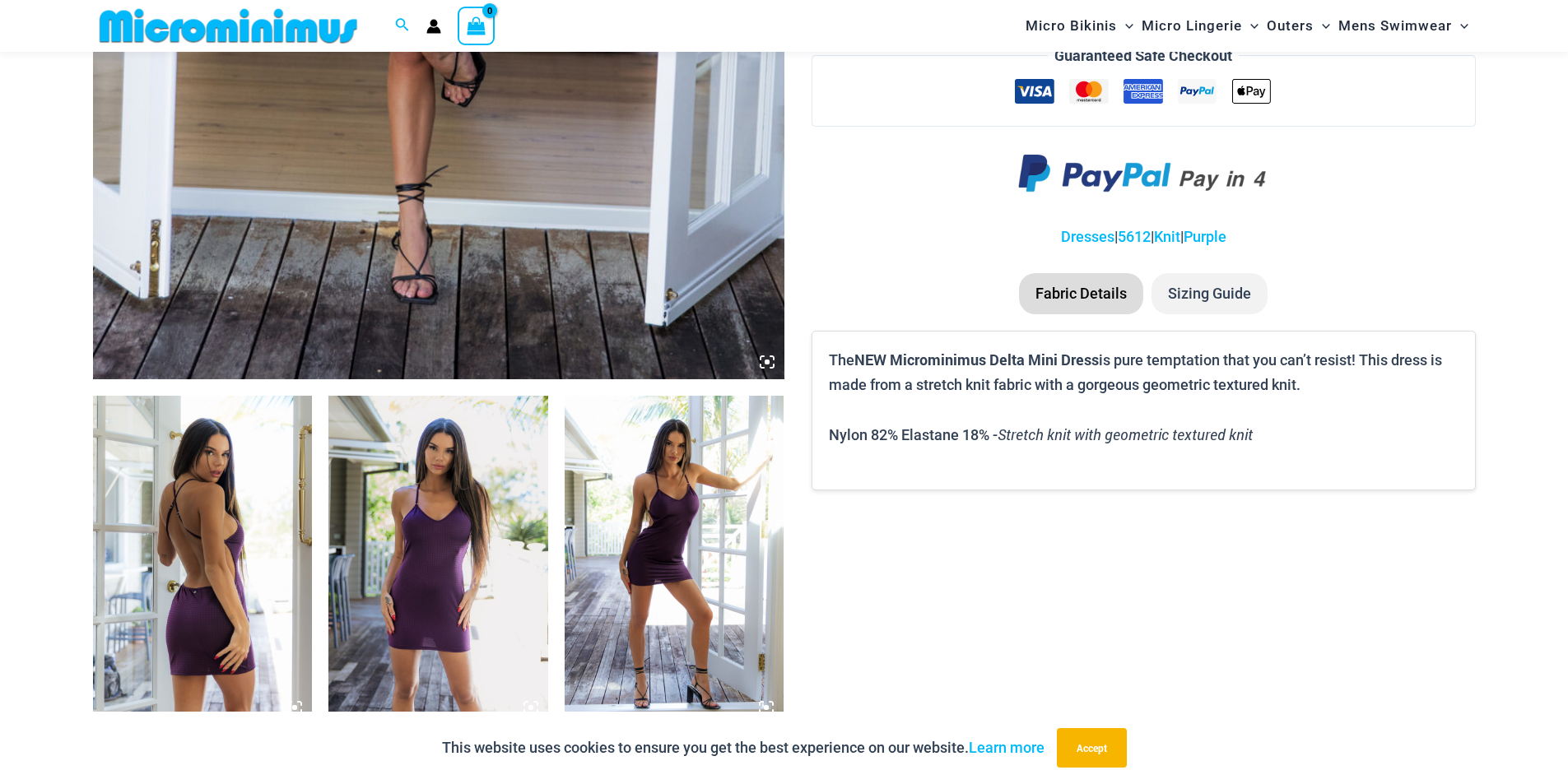
click at [446, 584] on img at bounding box center [438, 560] width 220 height 329
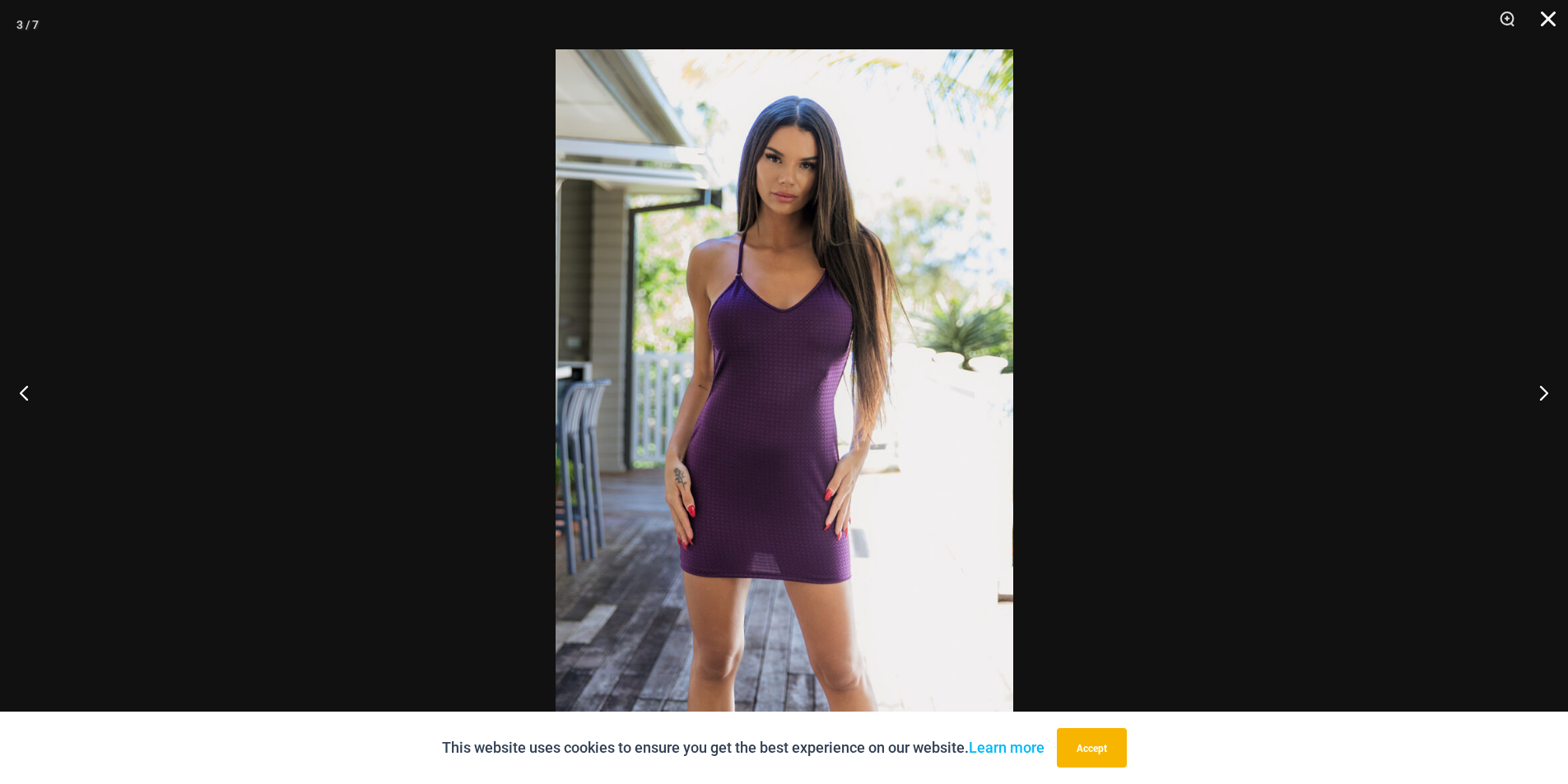
click at [1539, 21] on button "Close" at bounding box center [1543, 24] width 42 height 49
